Goal: Task Accomplishment & Management: Manage account settings

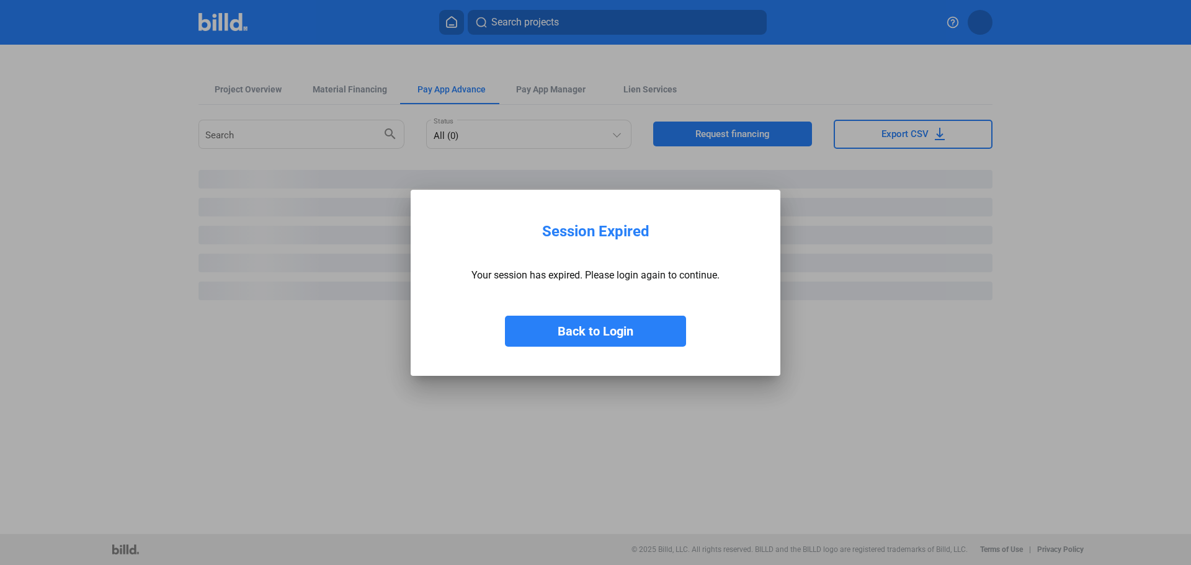
click at [604, 335] on button "Back to Login" at bounding box center [595, 331] width 181 height 31
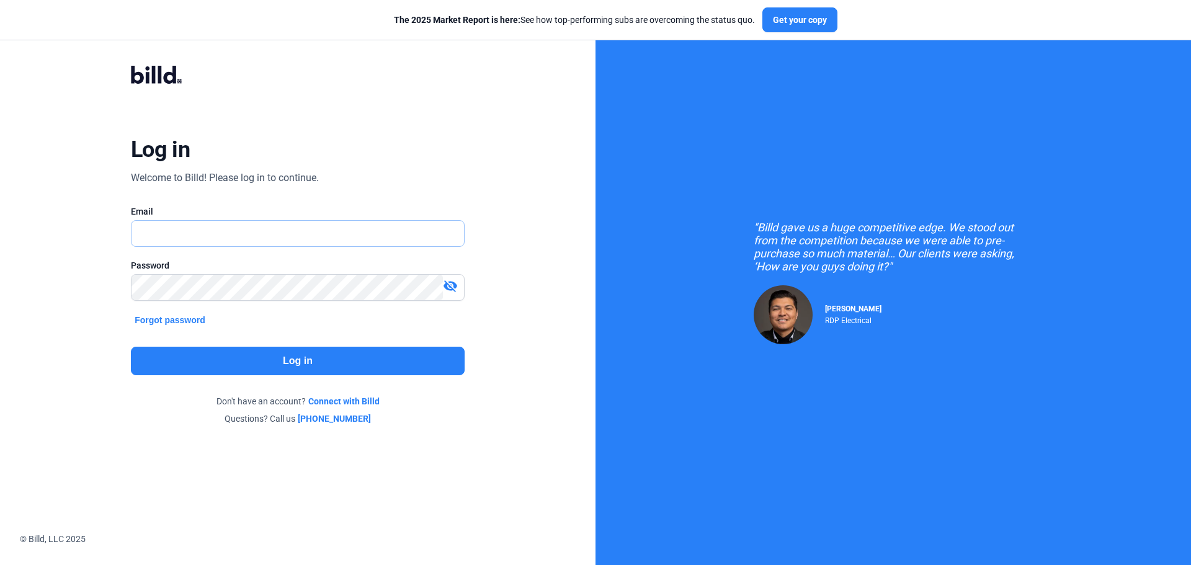
type input "[EMAIL_ADDRESS][DOMAIN_NAME]"
click at [284, 350] on button "Log in" at bounding box center [298, 361] width 334 height 29
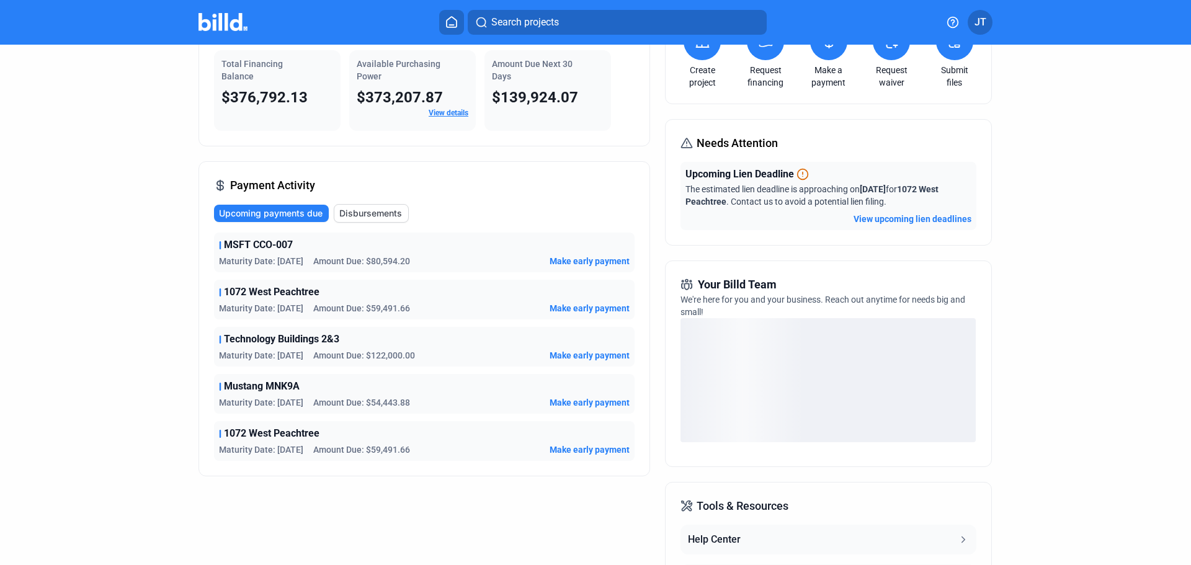
scroll to position [124, 0]
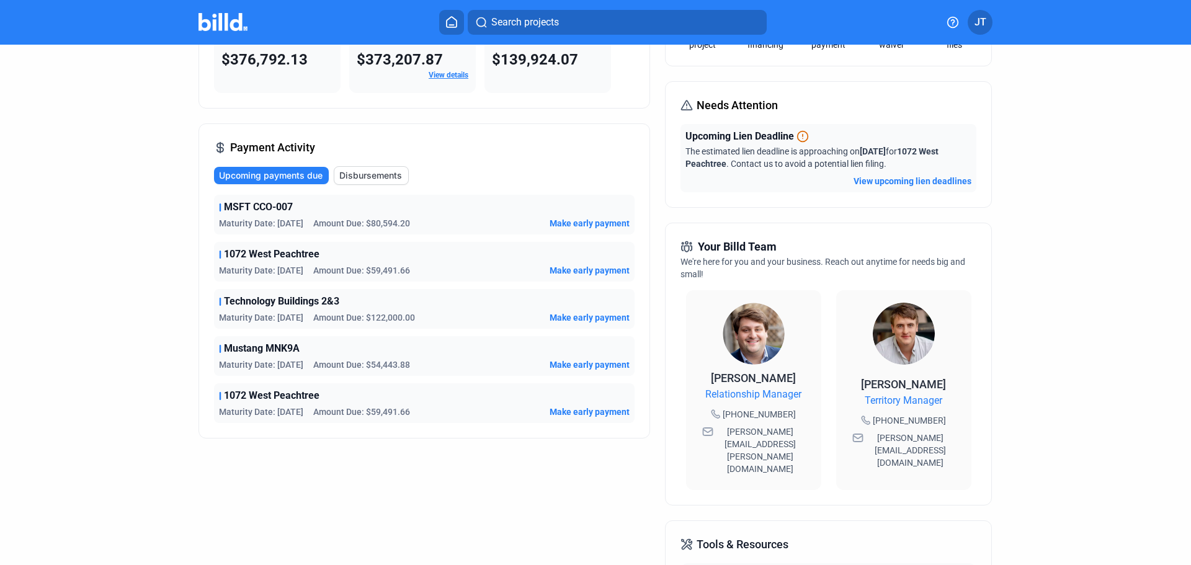
click at [65, 232] on dashboard "Dashboard Projects Financings Account Summary Total Financing Balance $376,792.…" at bounding box center [596, 345] width 1072 height 848
